Goal: Navigation & Orientation: Find specific page/section

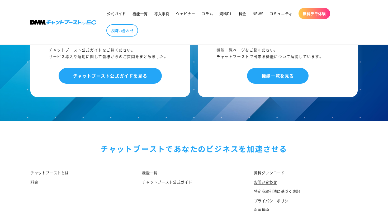
scroll to position [525, 0]
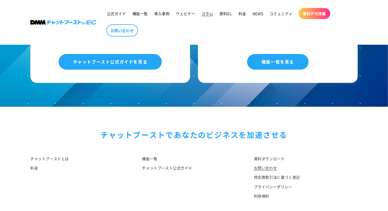
click at [205, 13] on span "コラム" at bounding box center [208, 13] width 12 height 5
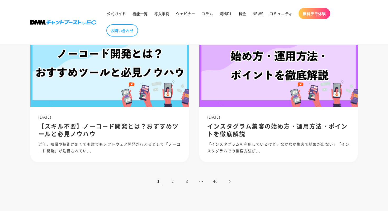
scroll to position [563, 0]
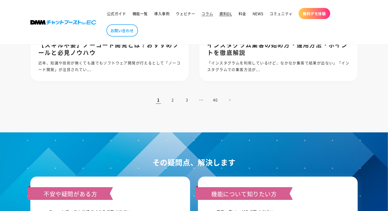
click at [223, 16] on link "資料DL" at bounding box center [225, 13] width 19 height 11
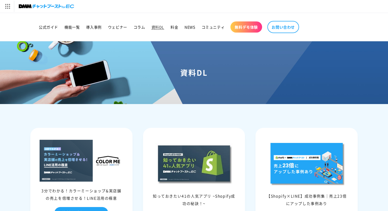
click at [42, 4] on img at bounding box center [46, 6] width 55 height 7
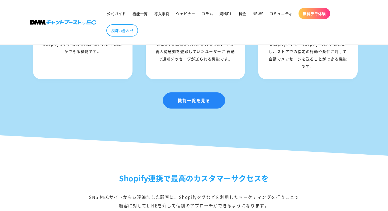
scroll to position [842, 0]
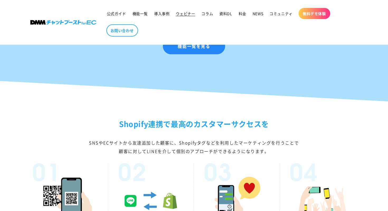
click at [182, 12] on span "ウェビナー" at bounding box center [185, 13] width 19 height 5
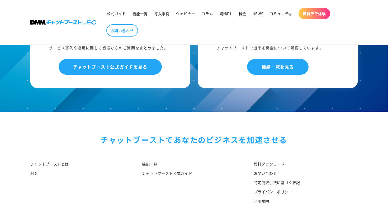
scroll to position [833, 0]
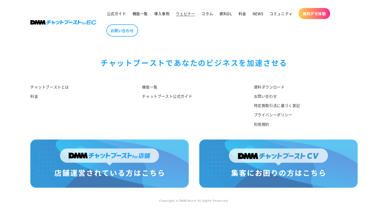
click at [223, 88] on li "機能一覧" at bounding box center [192, 87] width 100 height 9
click at [122, 156] on img at bounding box center [109, 163] width 158 height 48
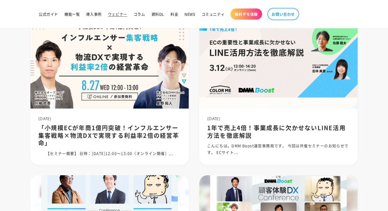
scroll to position [0, 0]
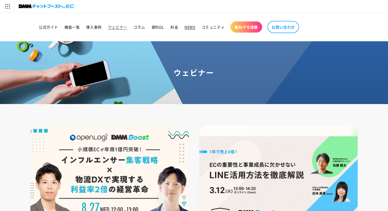
click at [193, 26] on span "NEWS" at bounding box center [190, 27] width 11 height 5
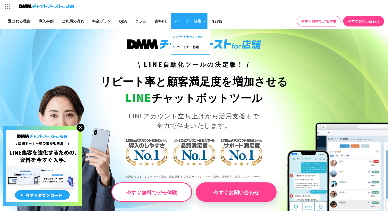
click at [185, 35] on link "パートナーについて" at bounding box center [189, 36] width 34 height 8
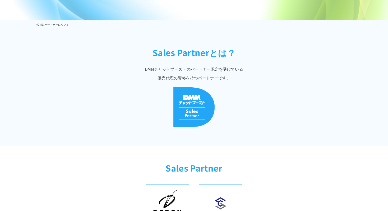
scroll to position [151, 0]
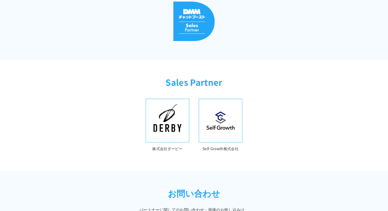
click at [159, 116] on img at bounding box center [167, 120] width 37 height 37
drag, startPoint x: 203, startPoint y: 147, endPoint x: 250, endPoint y: 146, distance: 47.3
click at [250, 147] on div "株式会社ダービー Self Growth株式会社" at bounding box center [194, 135] width 338 height 72
copy p "Self Growth株式会社"
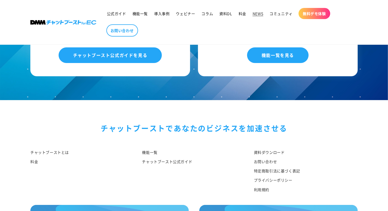
scroll to position [818, 0]
